Goal: Obtain resource: Download file/media

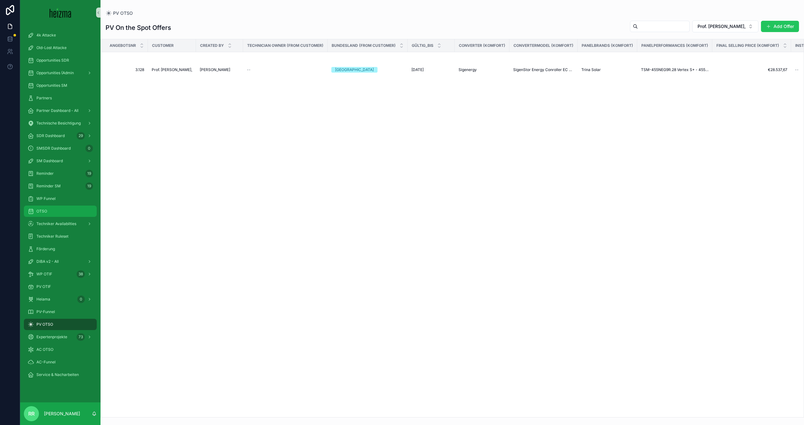
click at [53, 210] on div "OTSO" at bounding box center [60, 211] width 65 height 10
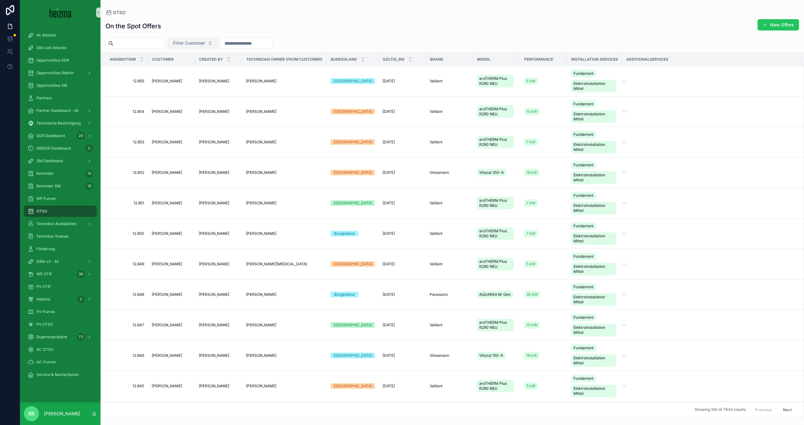
click at [215, 46] on button "Filter Customer" at bounding box center [193, 43] width 50 height 12
type input "*****"
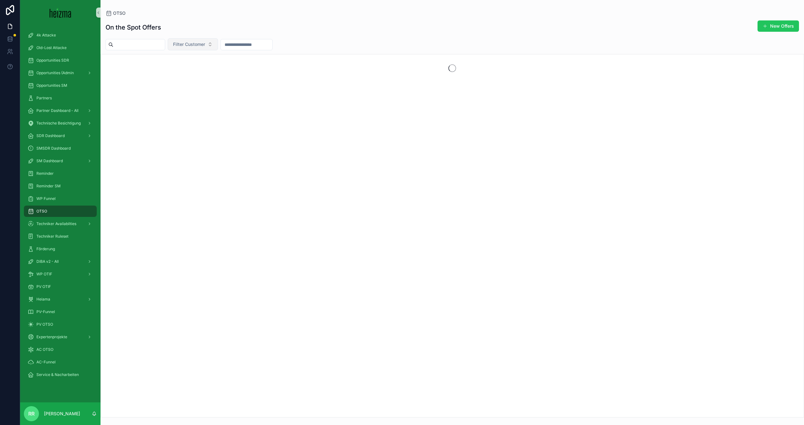
click at [205, 46] on span "Filter Customer" at bounding box center [189, 44] width 32 height 6
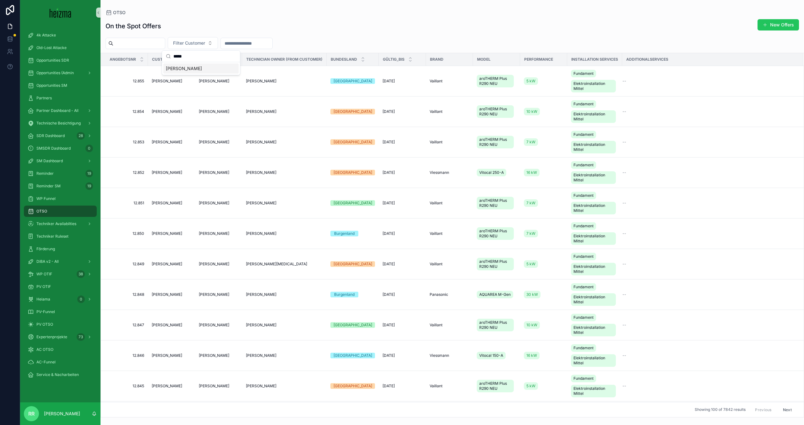
type input "*****"
click at [207, 65] on div "[PERSON_NAME]" at bounding box center [200, 68] width 75 height 10
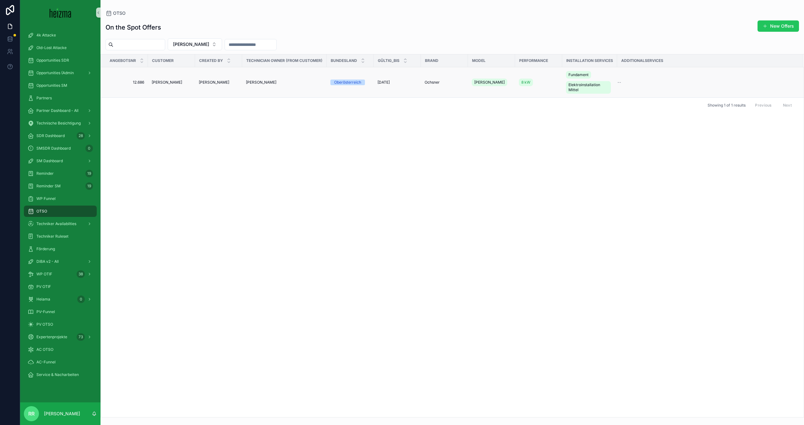
click at [163, 84] on span "[PERSON_NAME]" at bounding box center [167, 82] width 30 height 5
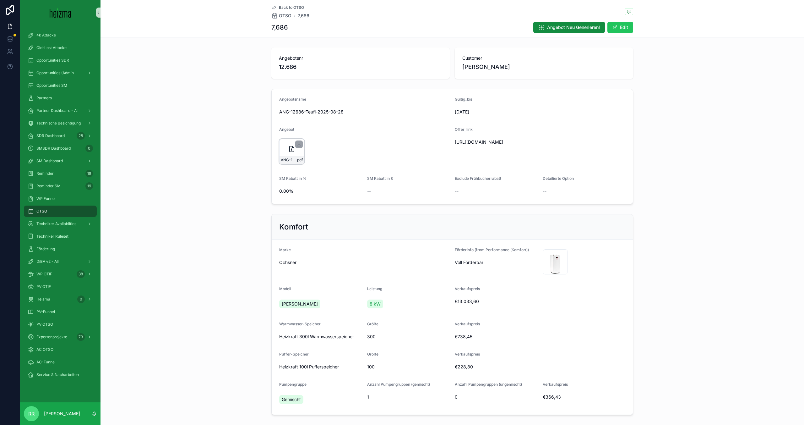
click at [292, 150] on icon "scrollable content" at bounding box center [292, 149] width 8 height 8
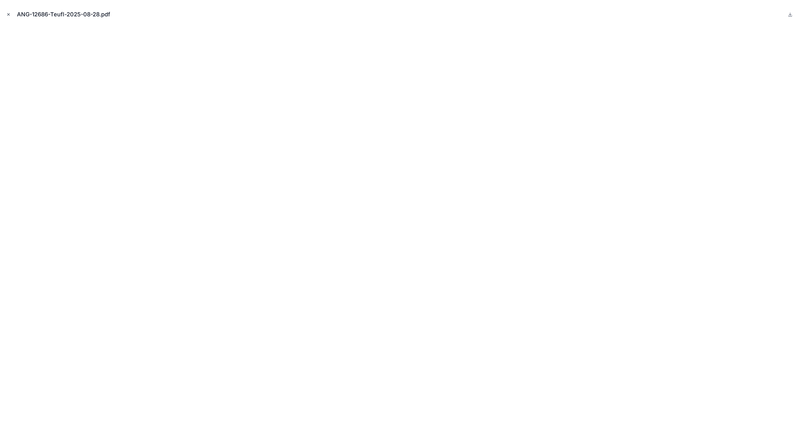
click at [7, 14] on icon "Close modal" at bounding box center [8, 14] width 4 height 4
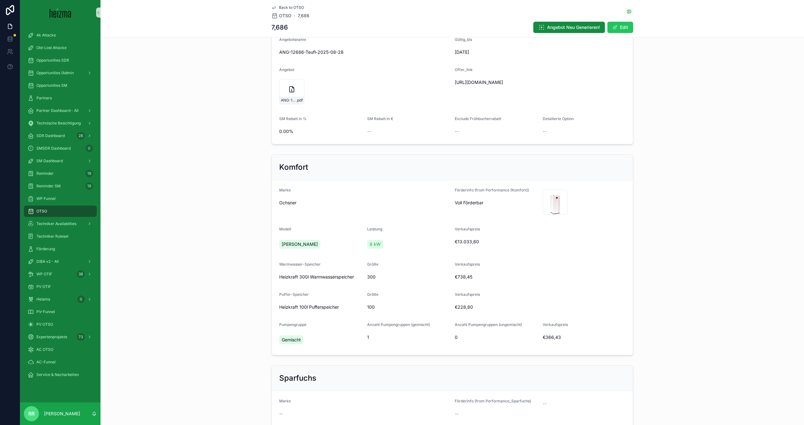
scroll to position [44, 0]
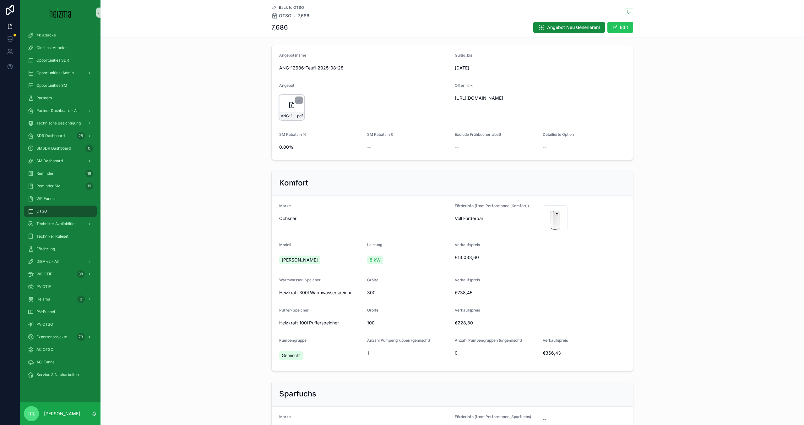
click at [283, 108] on div "ANG-12686-Teufl-2025-08-28 .pdf" at bounding box center [291, 107] width 25 height 25
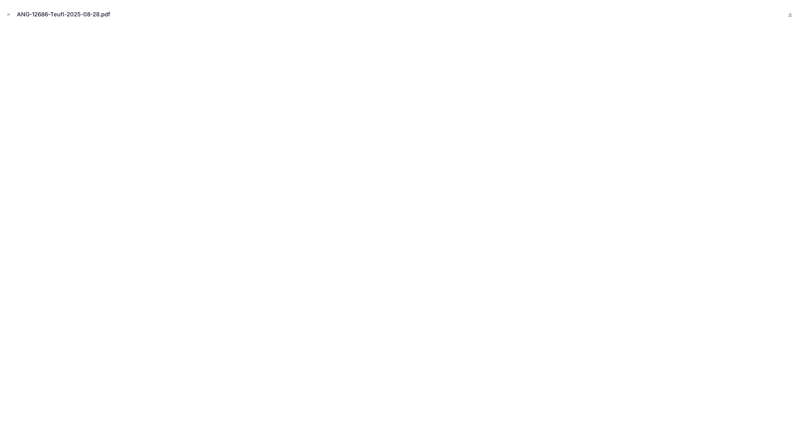
scroll to position [44, 0]
click at [12, 17] on button "Close modal" at bounding box center [8, 14] width 7 height 7
